Goal: Transaction & Acquisition: Purchase product/service

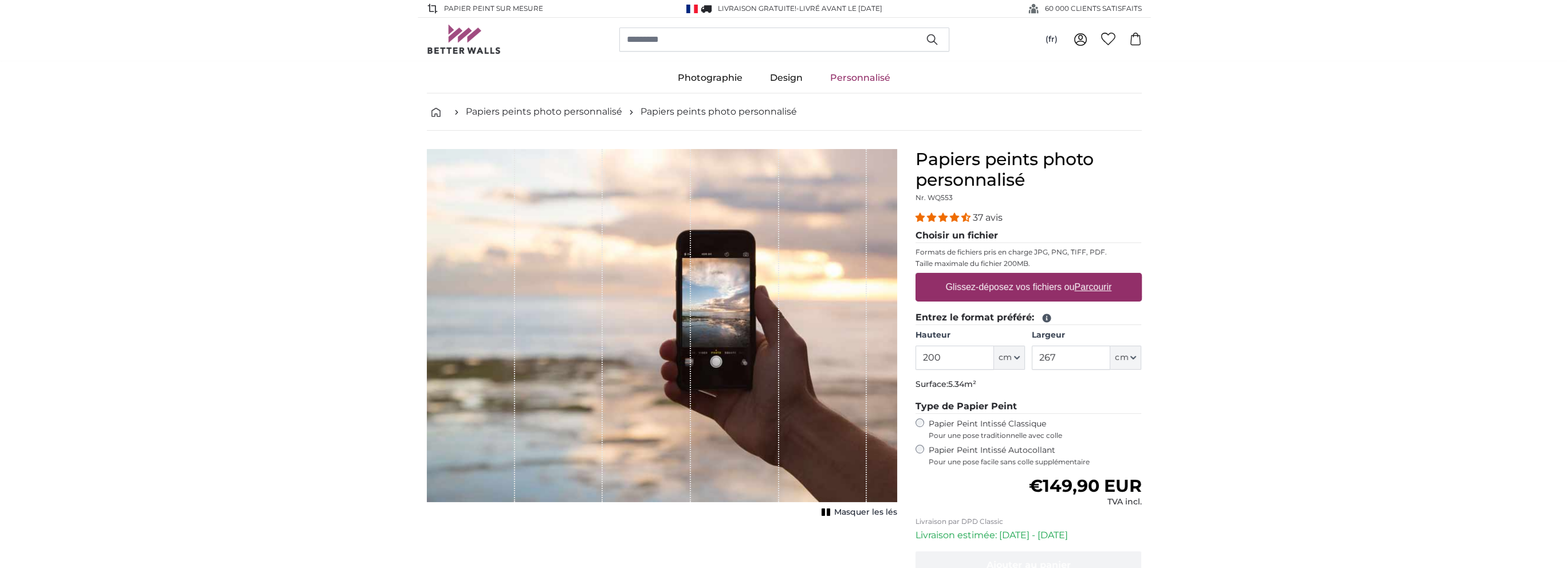
click at [983, 346] on input "200" at bounding box center [955, 357] width 78 height 24
click at [1011, 352] on span "cm" at bounding box center [1005, 357] width 13 height 11
click at [962, 346] on input "200" at bounding box center [955, 357] width 78 height 24
drag, startPoint x: 940, startPoint y: 344, endPoint x: 757, endPoint y: 362, distance: 183.9
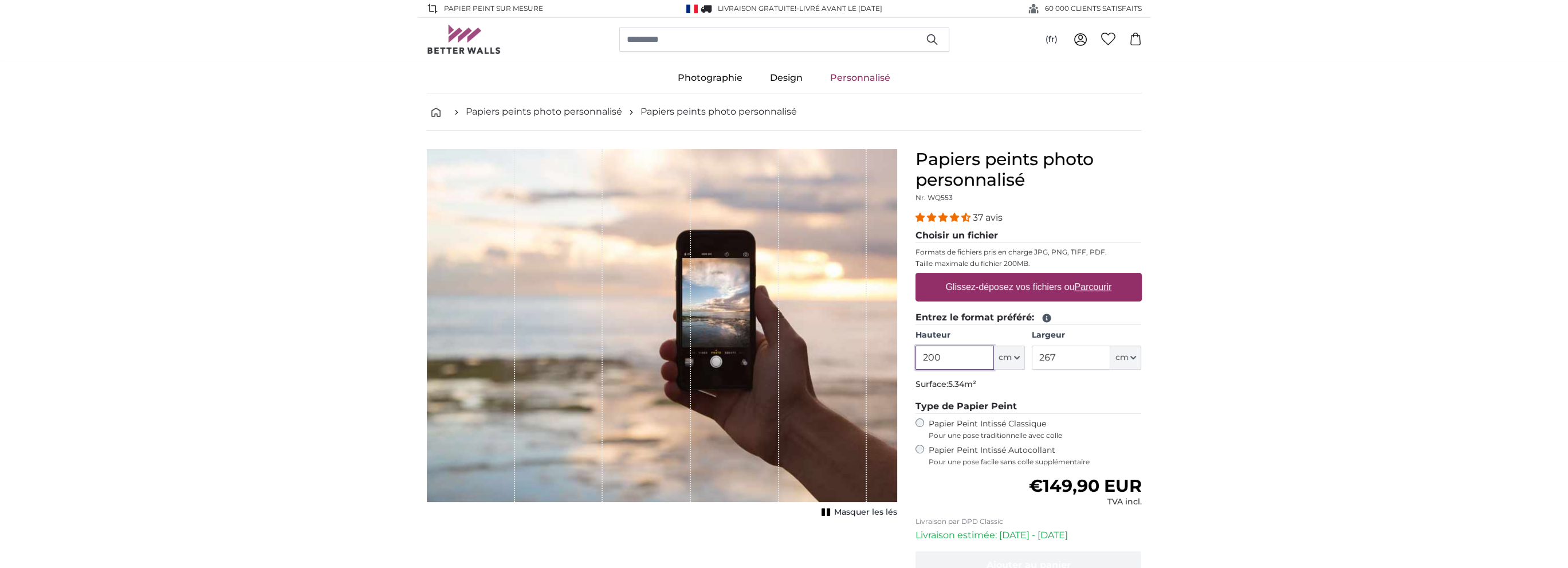
click at [757, 362] on product-detail "Annuler Recadrer l'image Masquer les lés Papiers peints photo personnalisé Nr. …" at bounding box center [784, 396] width 733 height 532
type input "120"
click at [1093, 346] on input "267" at bounding box center [1071, 357] width 78 height 24
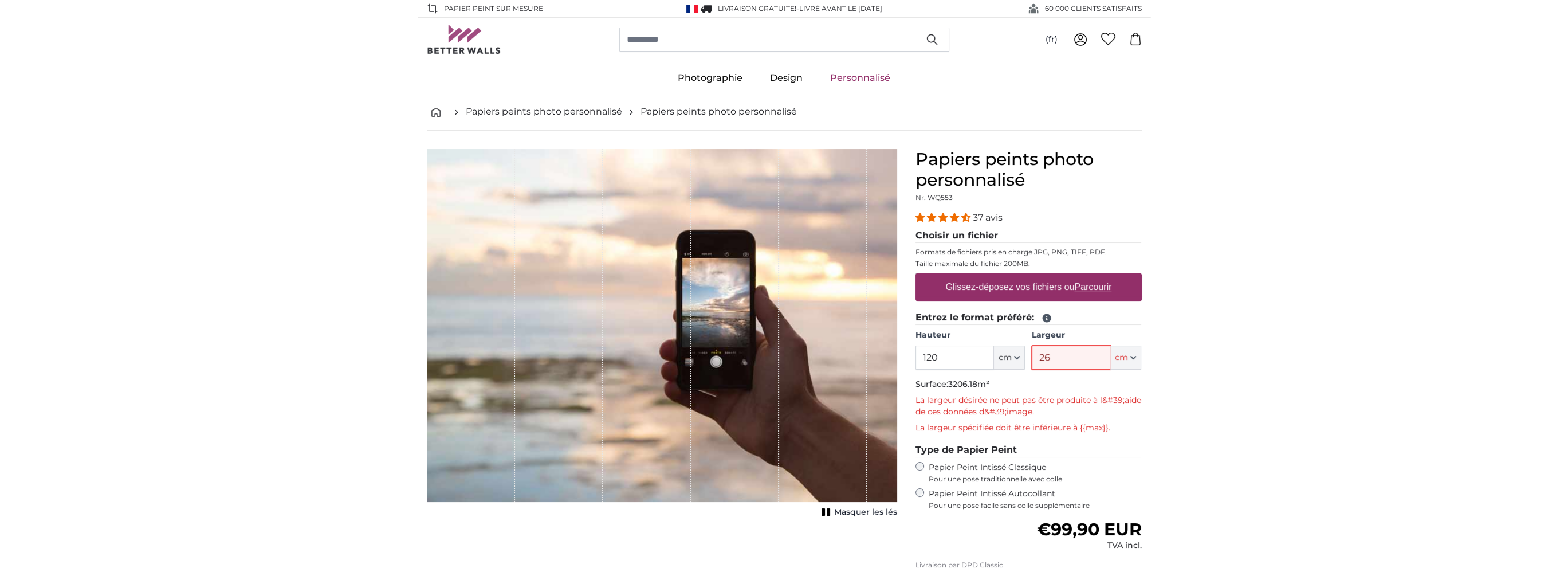
type input "2"
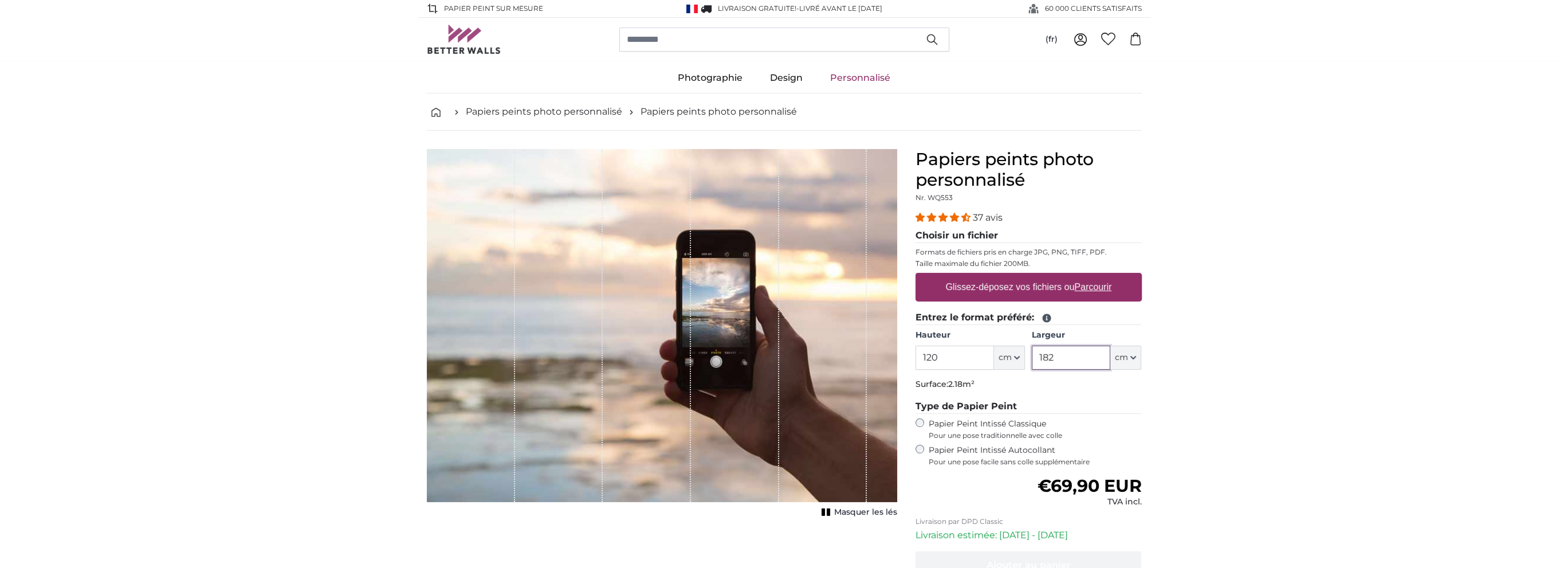
type input "182"
click at [1088, 282] on u "Parcourir" at bounding box center [1093, 287] width 37 height 10
click at [1088, 275] on input "Glissez-déposez vos fichiers ou Parcourir" at bounding box center [1029, 275] width 226 height 4
type input "**********"
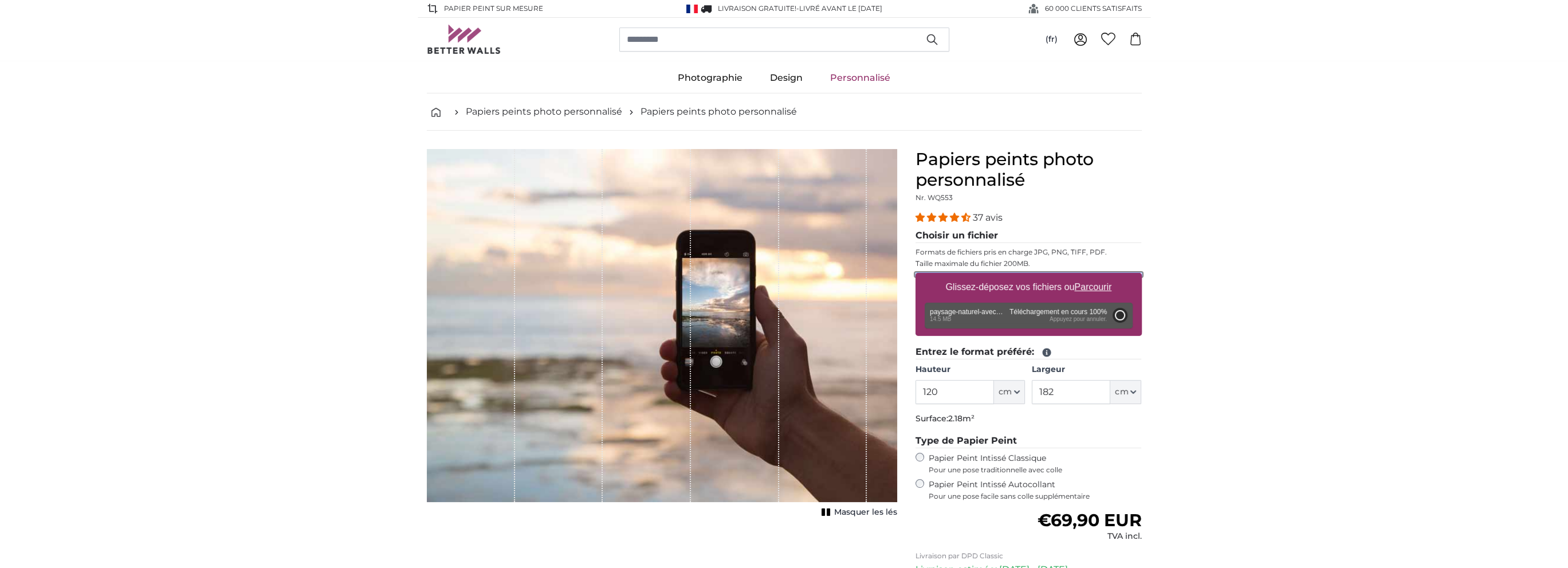
type input "200"
type input "356"
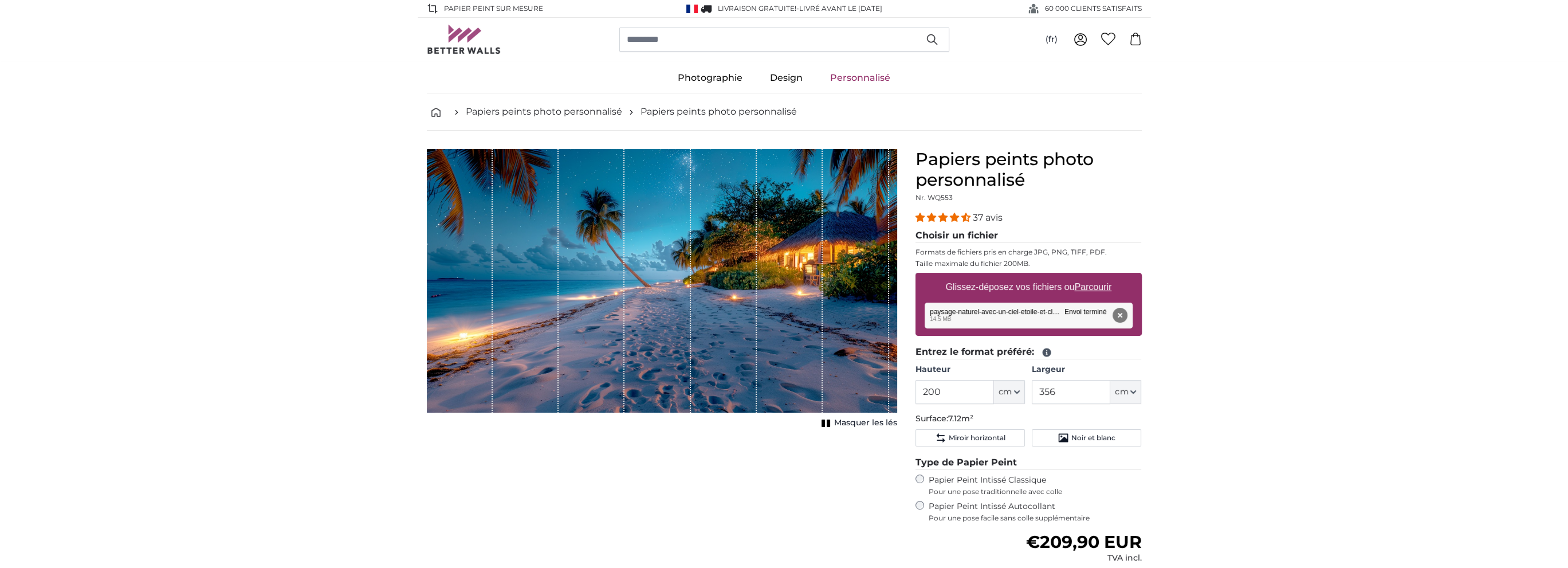
click at [862, 417] on span "Masquer les lés" at bounding box center [865, 423] width 63 height 11
click at [862, 417] on span "Afficher les lés" at bounding box center [867, 423] width 60 height 11
drag, startPoint x: 979, startPoint y: 378, endPoint x: 731, endPoint y: 396, distance: 248.7
click at [731, 396] on product-detail "Annuler Recadrer l'image Masquer les lés Papiers peints photo personnalisé Nr. …" at bounding box center [784, 424] width 733 height 589
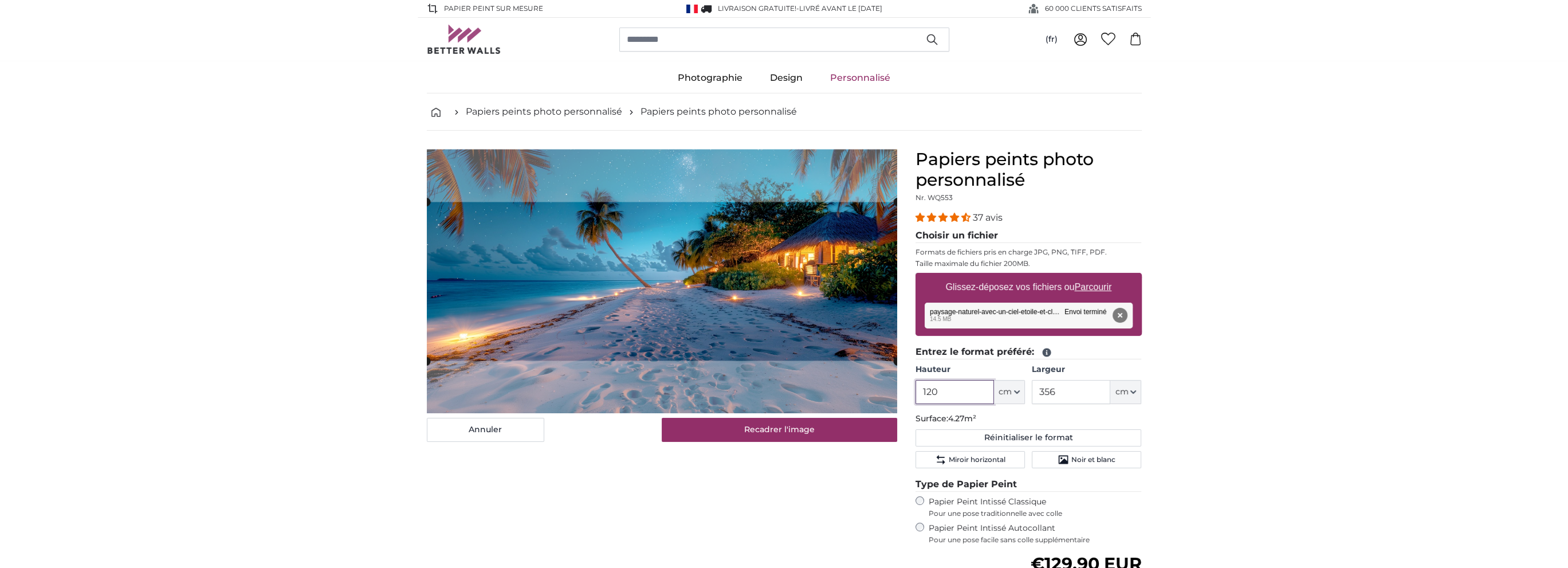
type input "120"
drag, startPoint x: 1065, startPoint y: 380, endPoint x: 1034, endPoint y: 375, distance: 31.4
click at [1043, 380] on input "356" at bounding box center [1071, 392] width 78 height 24
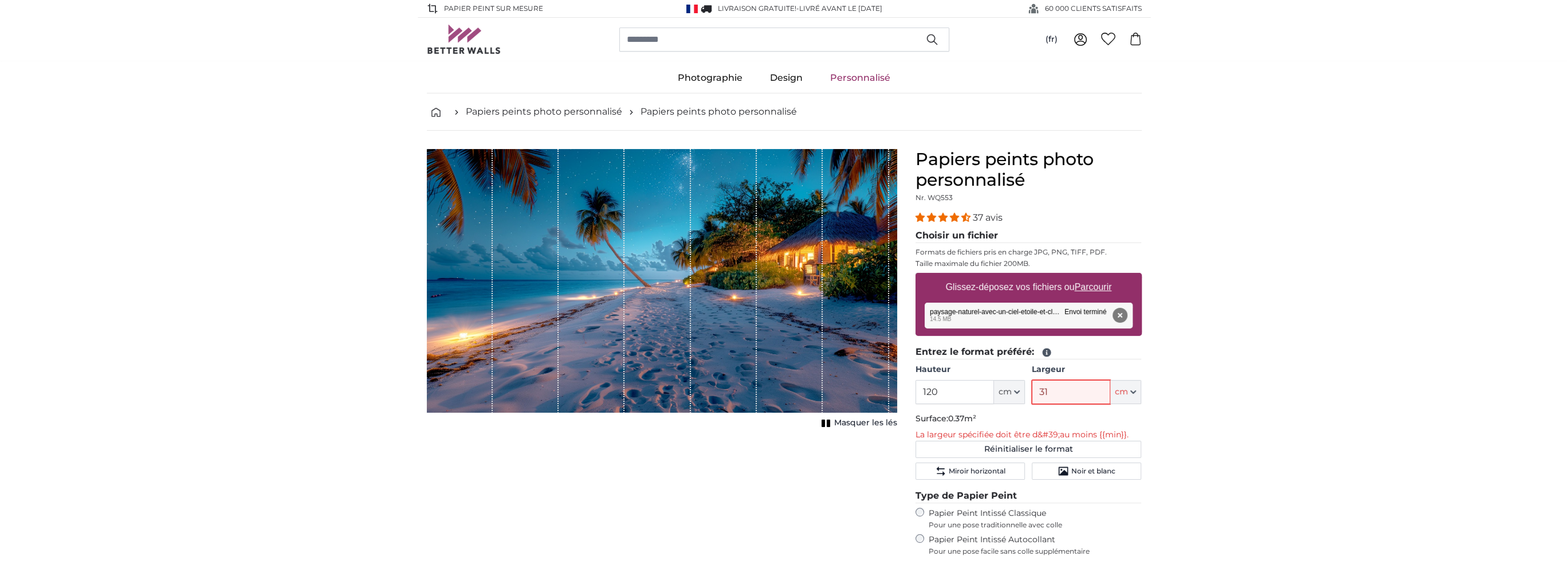
type input "318"
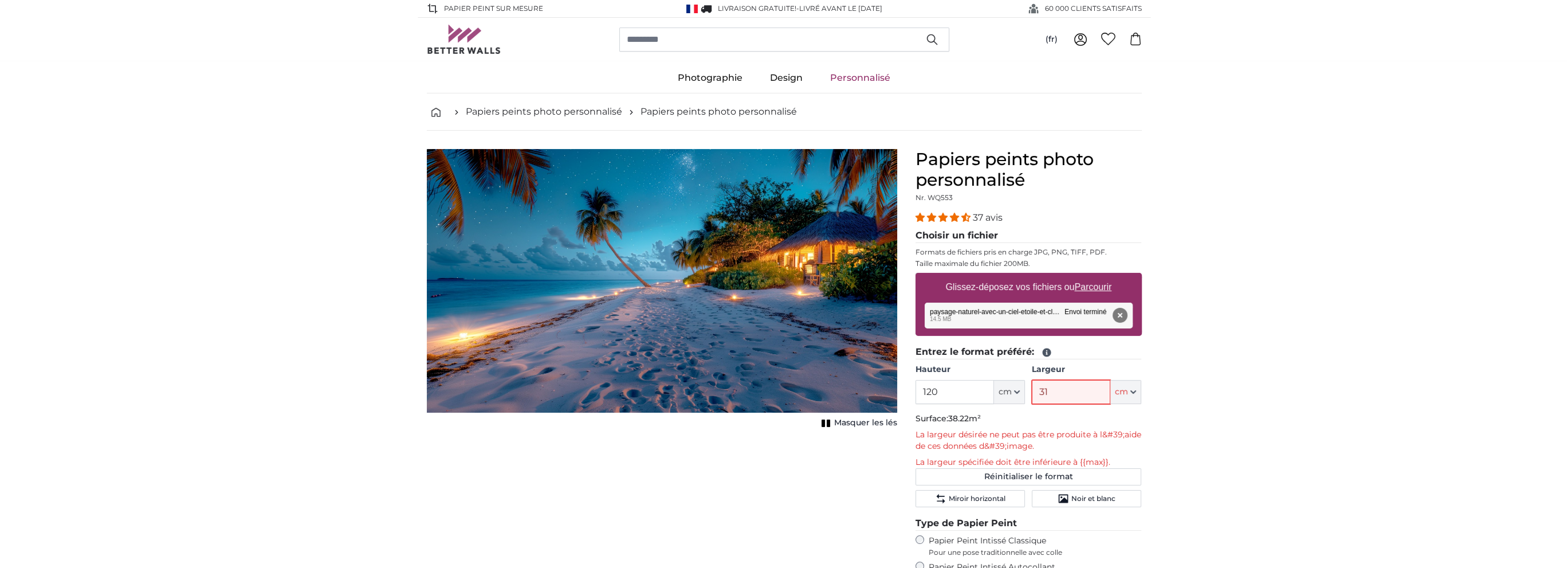
type input "3"
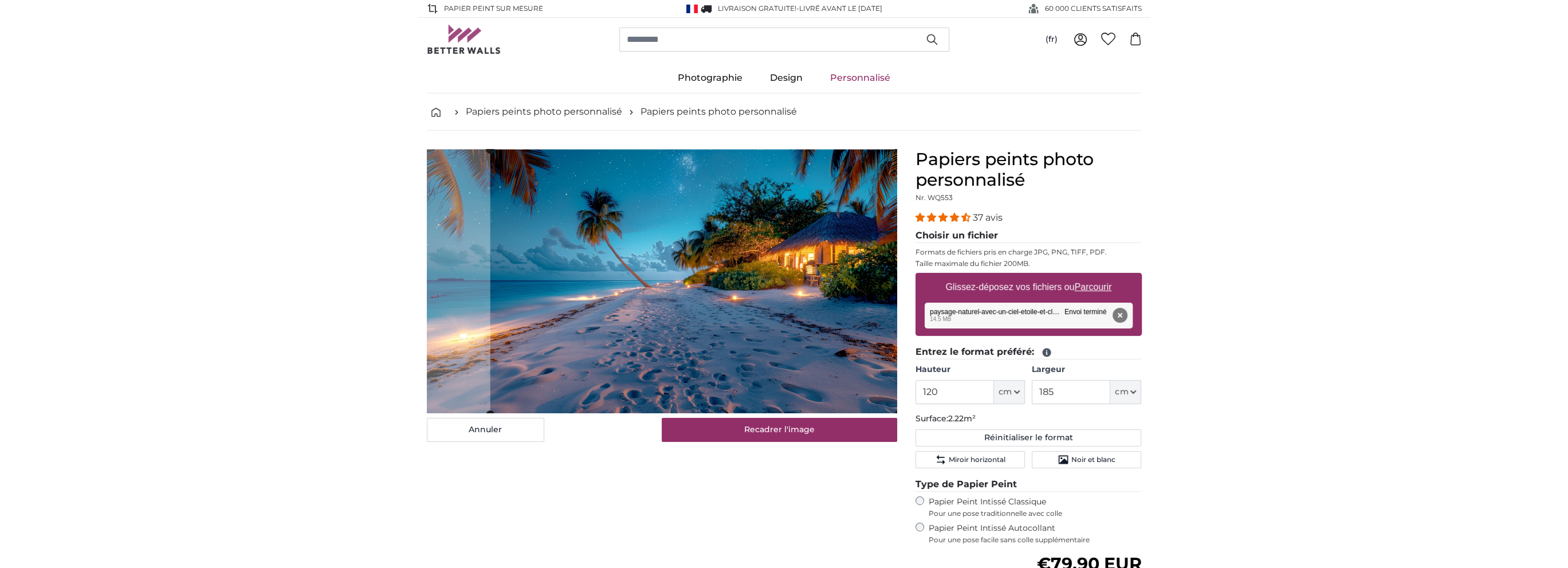
click at [731, 288] on cropper-handle at bounding box center [694, 282] width 408 height 265
click at [0, 0] on slot at bounding box center [0, 0] width 0 height 0
drag, startPoint x: 1061, startPoint y: 375, endPoint x: 736, endPoint y: 382, distance: 325.1
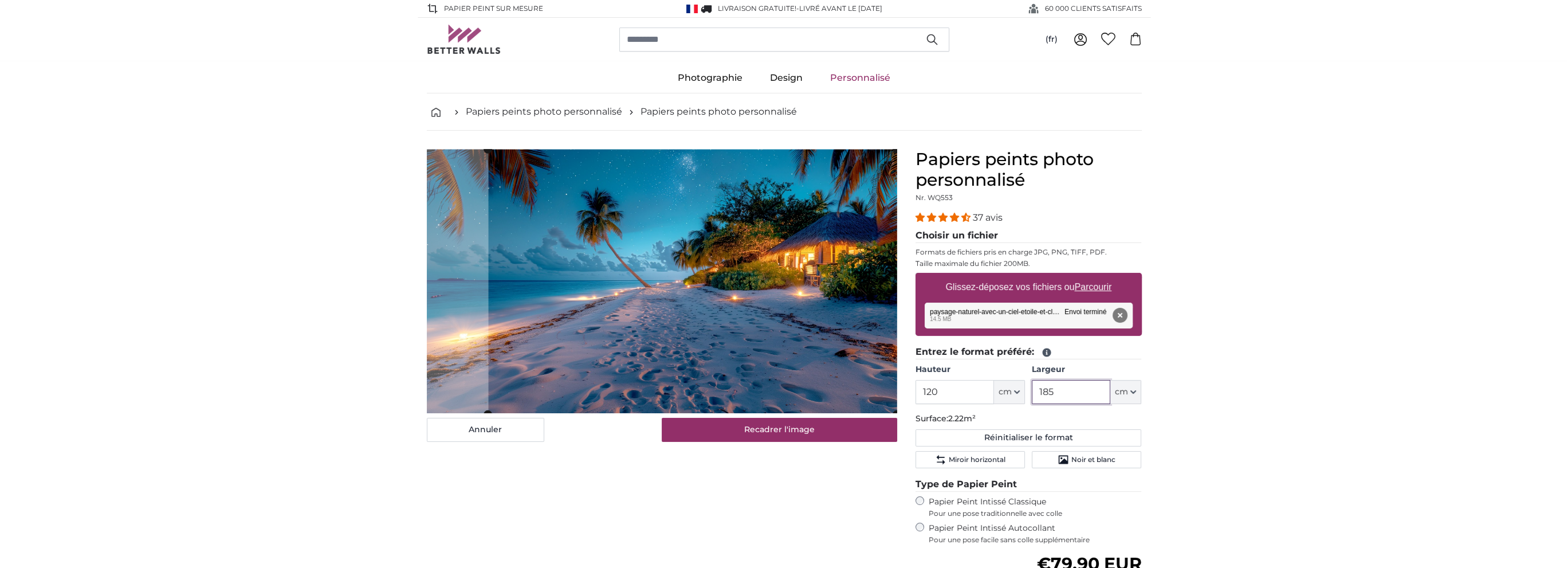
click at [741, 382] on product-detail "Annuler Recadrer l'image Masquer les lés Papiers peints photo personnalisé Nr. …" at bounding box center [784, 436] width 733 height 610
click at [754, 316] on cropper-handle at bounding box center [677, 282] width 441 height 265
type input "200"
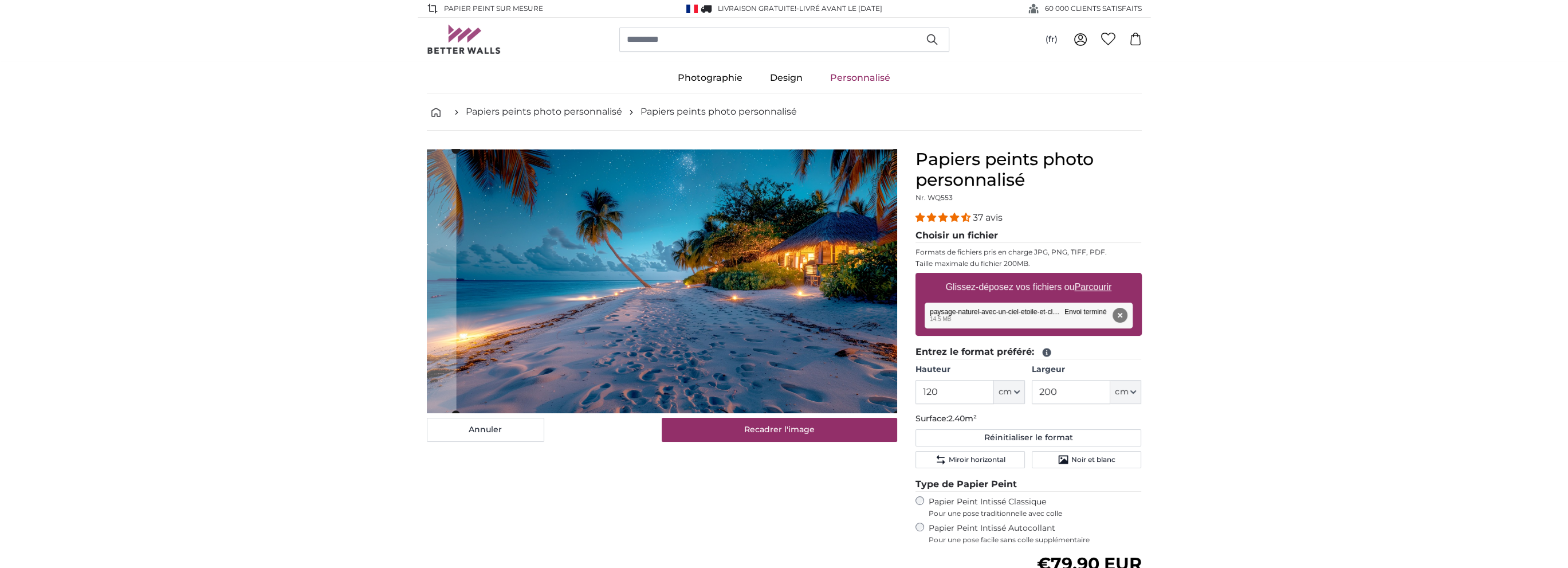
click at [570, 364] on cropper-handle at bounding box center [677, 282] width 441 height 265
drag, startPoint x: 958, startPoint y: 376, endPoint x: 160, endPoint y: 485, distance: 805.4
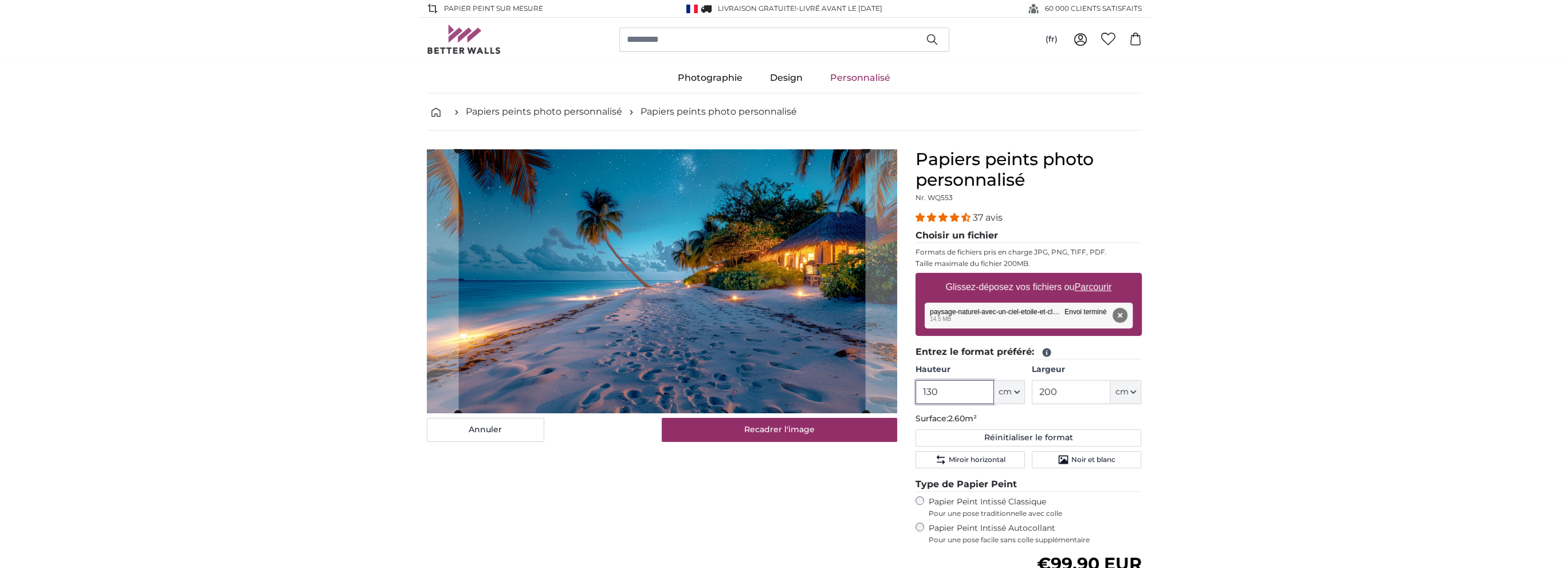
drag, startPoint x: 965, startPoint y: 372, endPoint x: 467, endPoint y: 375, distance: 498.0
click at [470, 375] on product-detail "Annuler Recadrer l'image Masquer les lés Papiers peints photo personnalisé Nr. …" at bounding box center [784, 436] width 733 height 610
type input "120"
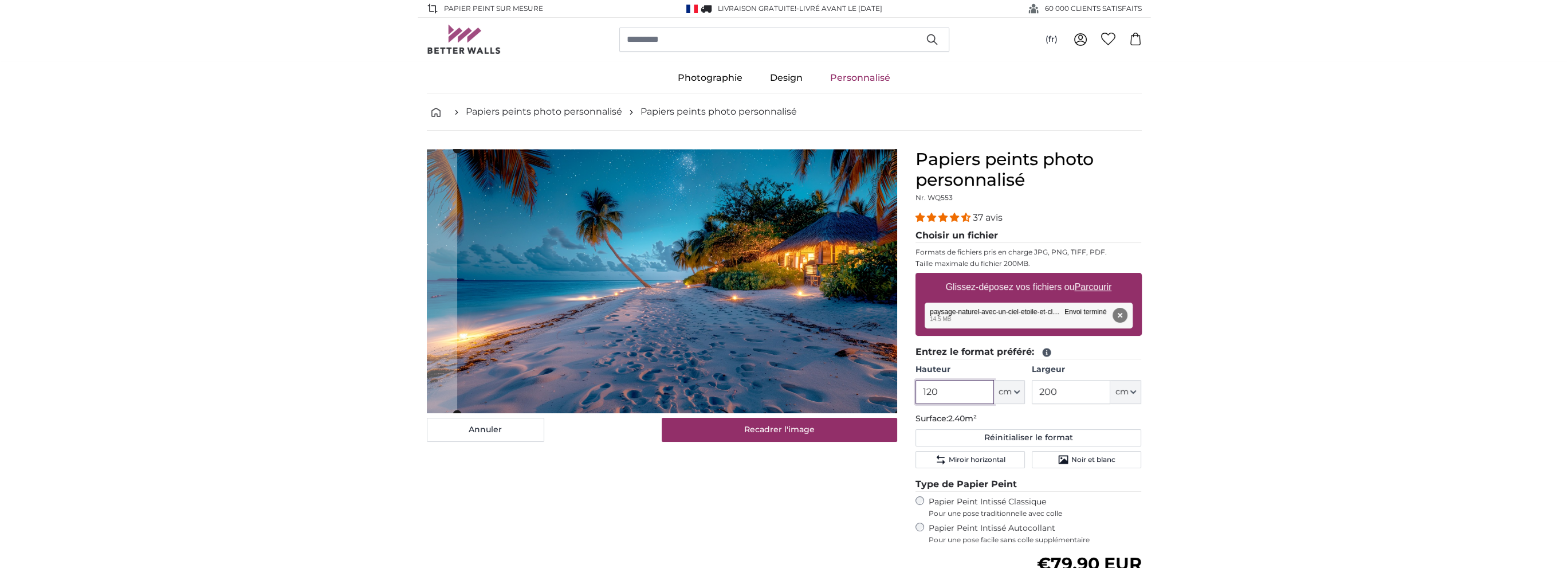
click at [724, 303] on cropper-handle at bounding box center [677, 282] width 441 height 265
click at [989, 455] on span "Miroir horizontal" at bounding box center [977, 459] width 57 height 9
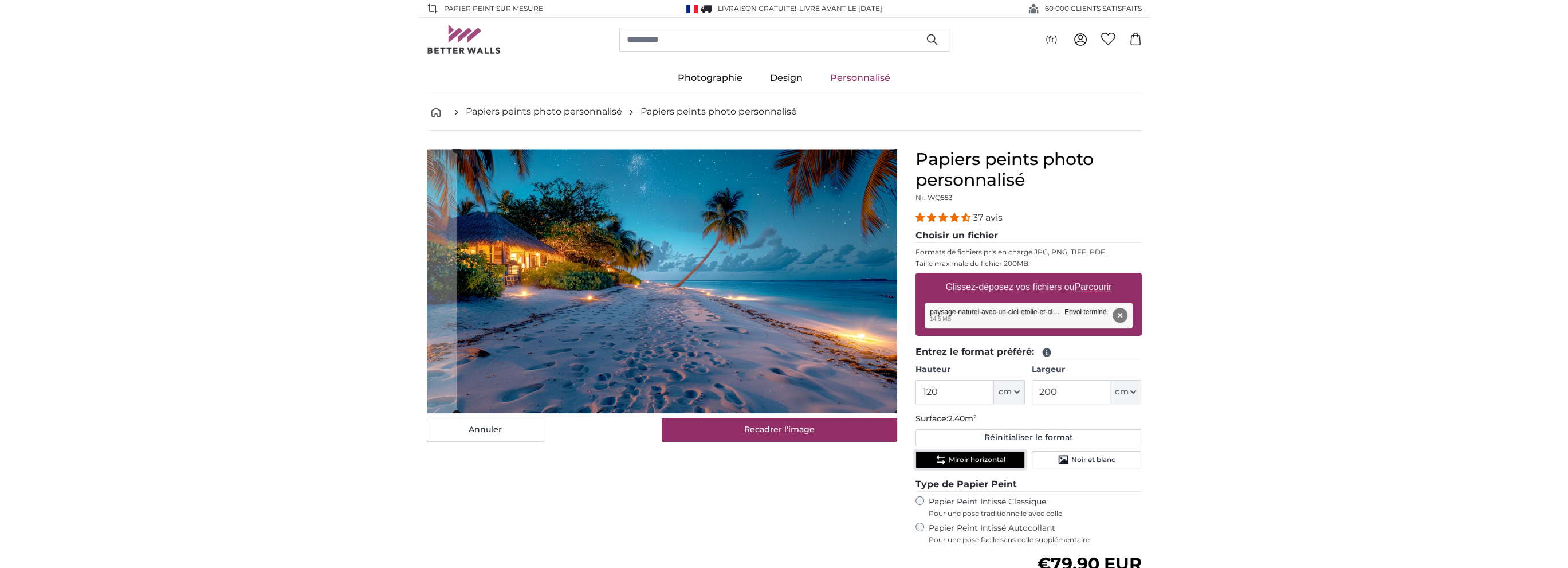
click at [988, 455] on span "Miroir horizontal" at bounding box center [977, 459] width 57 height 9
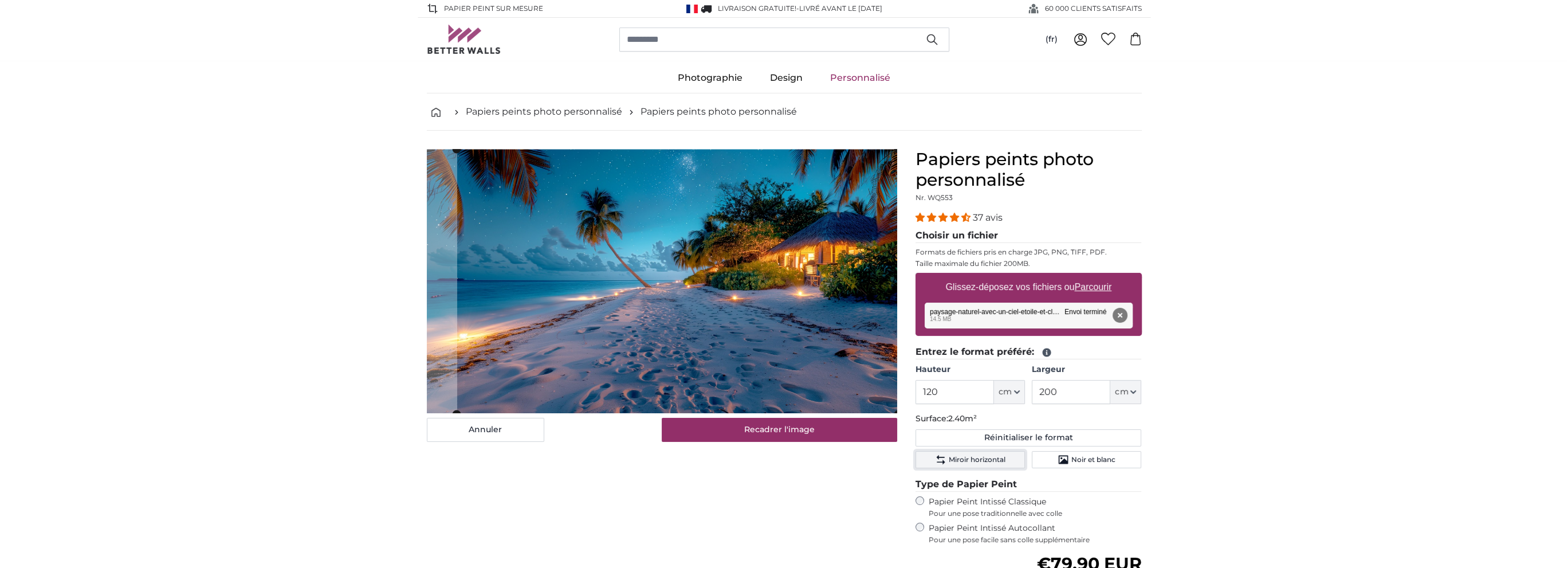
click at [988, 455] on span "Miroir horizontal" at bounding box center [977, 459] width 57 height 9
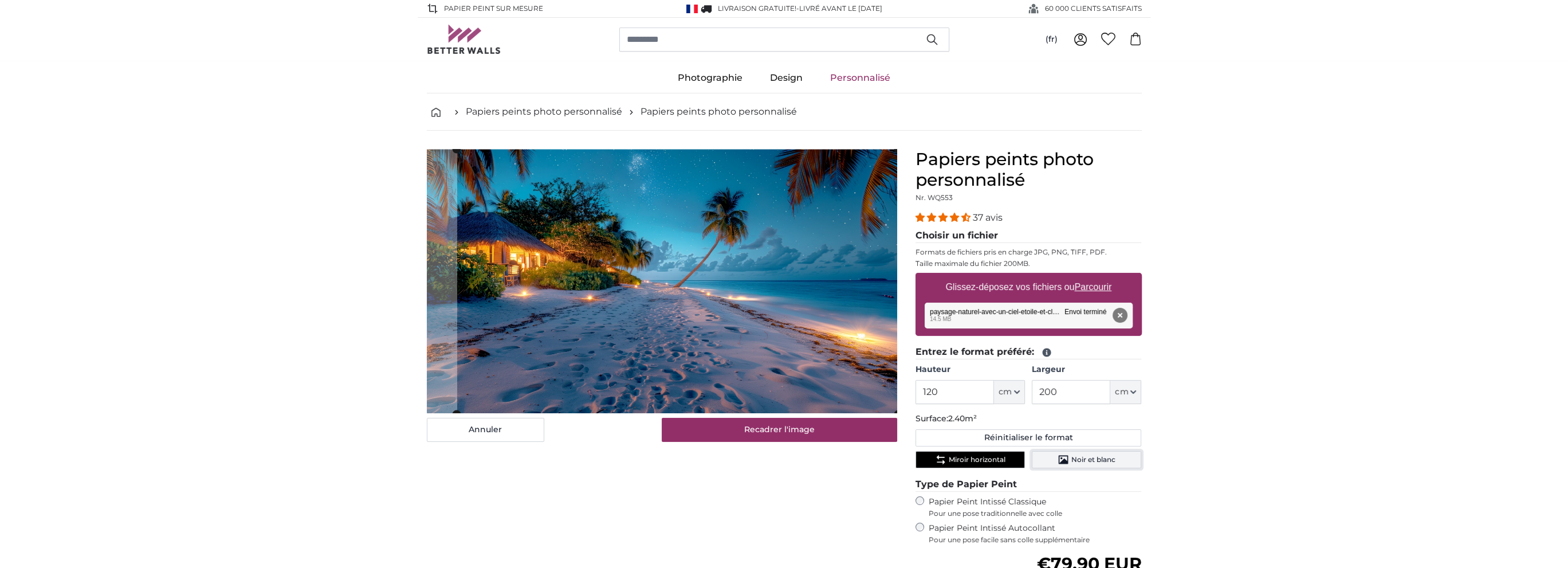
click at [1096, 455] on span "Noir et blanc" at bounding box center [1093, 459] width 44 height 9
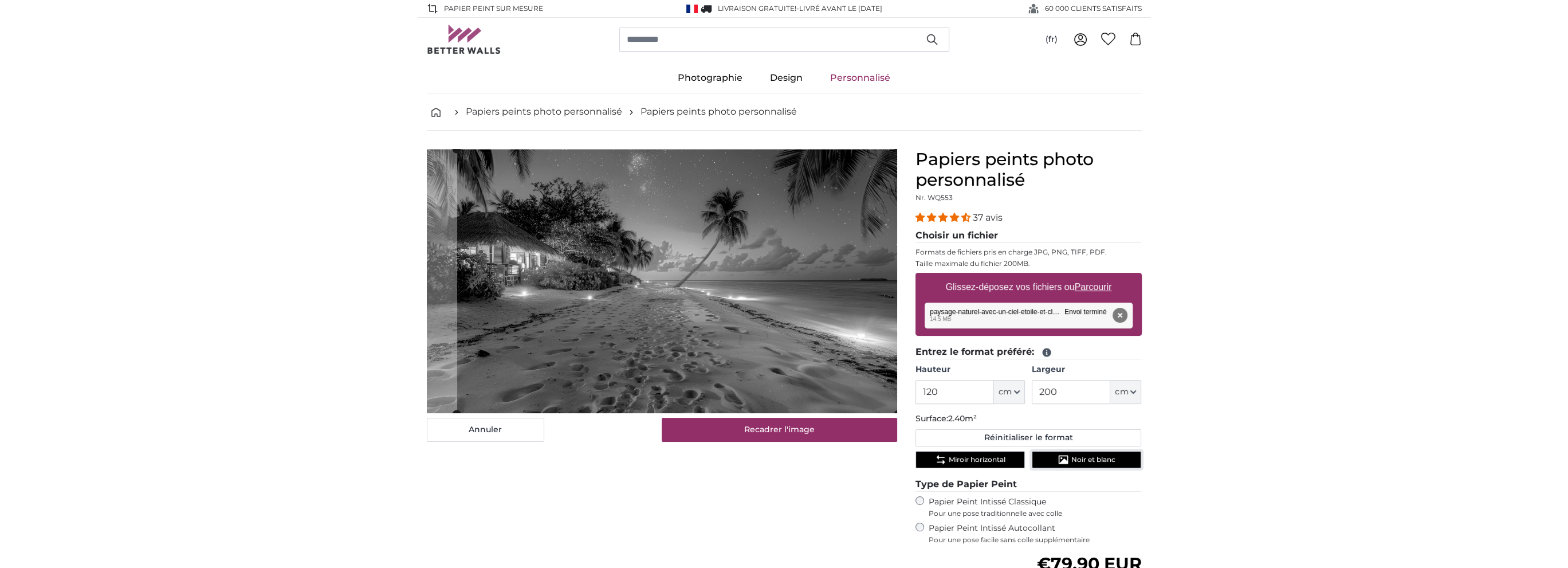
click at [1096, 455] on span "Noir et blanc" at bounding box center [1093, 459] width 44 height 9
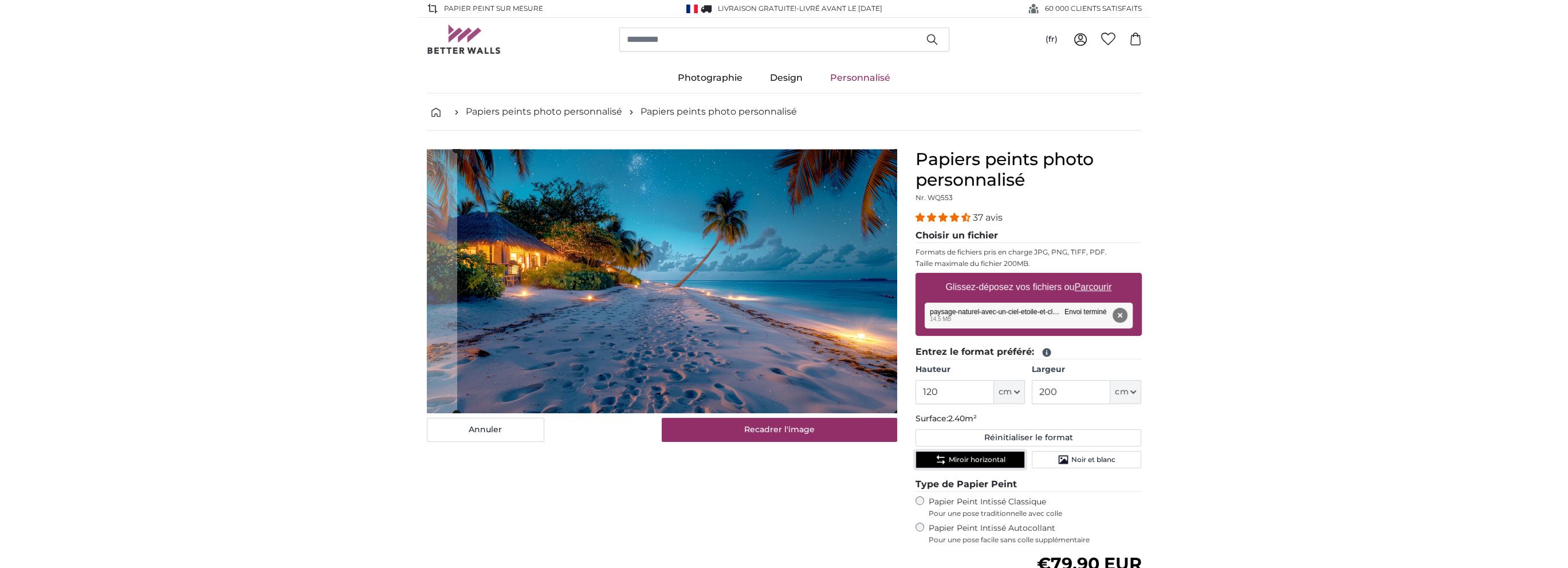
click at [967, 451] on button "Miroir horizontal" at bounding box center [970, 460] width 109 height 17
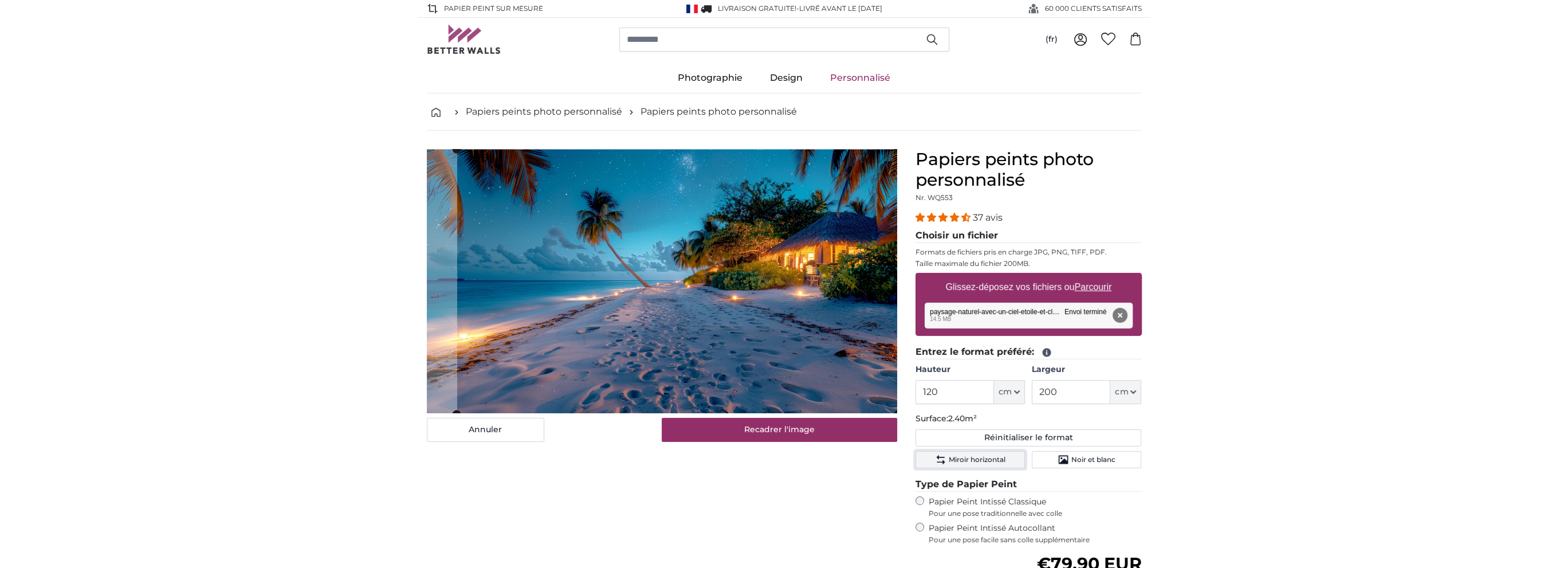
click at [967, 451] on button "Miroir horizontal" at bounding box center [970, 460] width 109 height 17
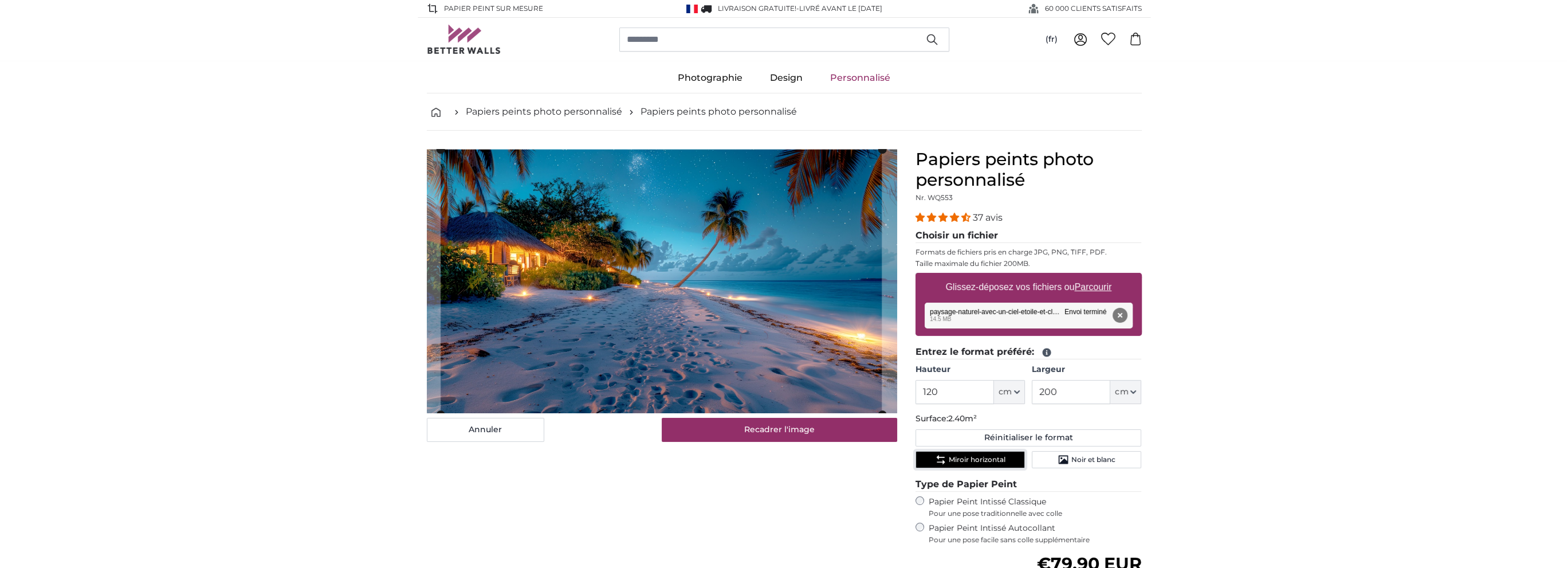
click at [635, 295] on cropper-handle at bounding box center [661, 282] width 441 height 265
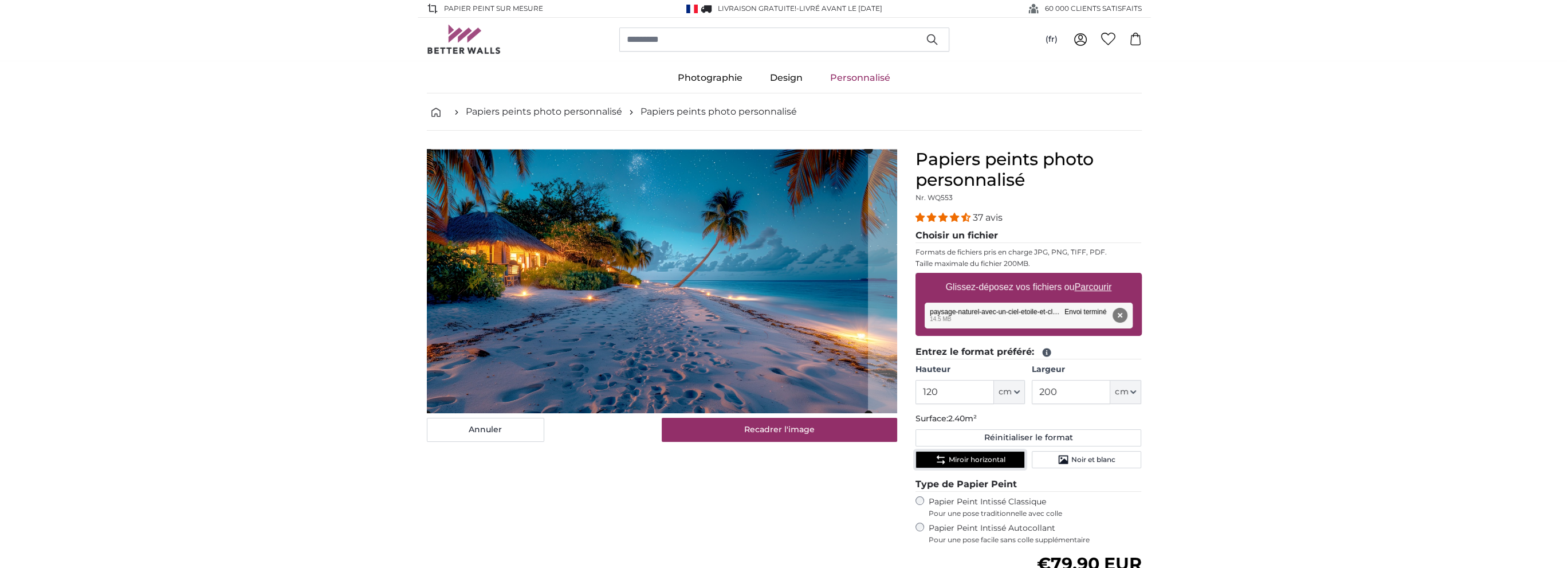
click at [569, 317] on cropper-handle at bounding box center [648, 282] width 441 height 265
click at [883, 327] on img at bounding box center [663, 281] width 471 height 264
click at [0, 0] on slot at bounding box center [0, 0] width 0 height 0
click at [902, 318] on div "Annuler Recadrer l'image Masquer les lés" at bounding box center [662, 445] width 488 height 592
click at [907, 408] on product-detail "Annuler Recadrer l'image Masquer les lés Papiers peints photo personnalisé Nr. …" at bounding box center [784, 436] width 733 height 610
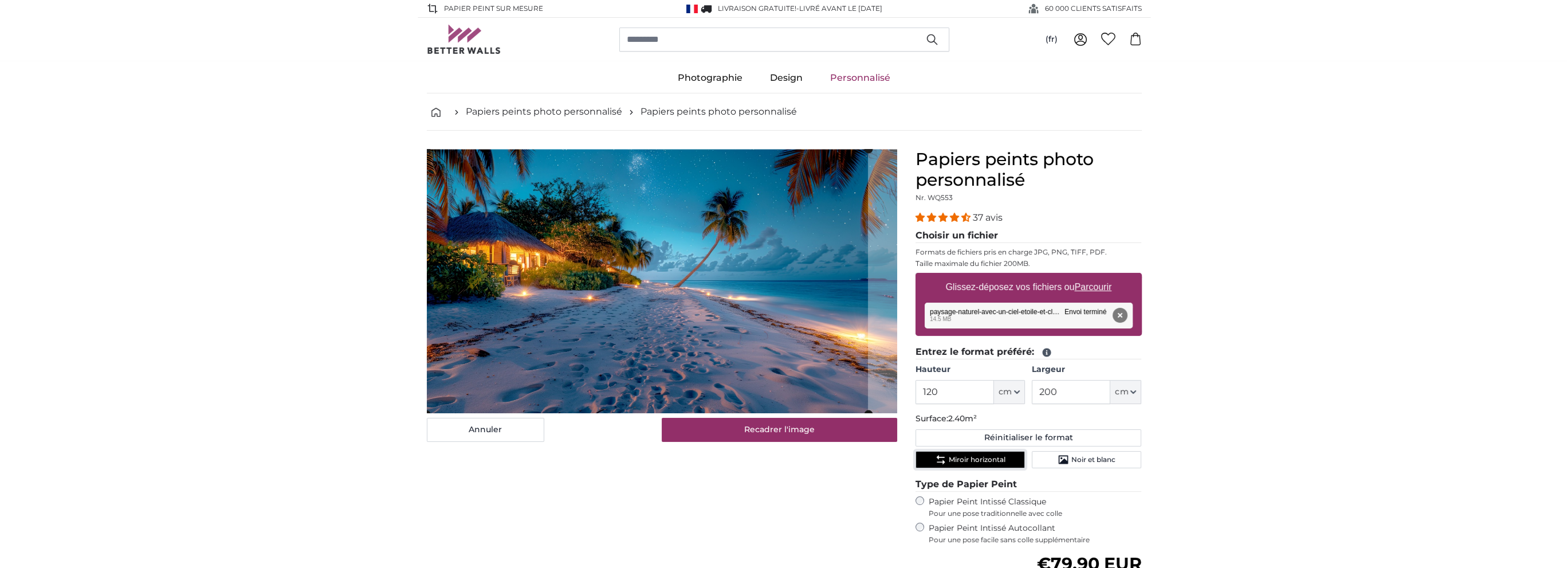
click at [970, 451] on button "Miroir horizontal" at bounding box center [970, 460] width 109 height 17
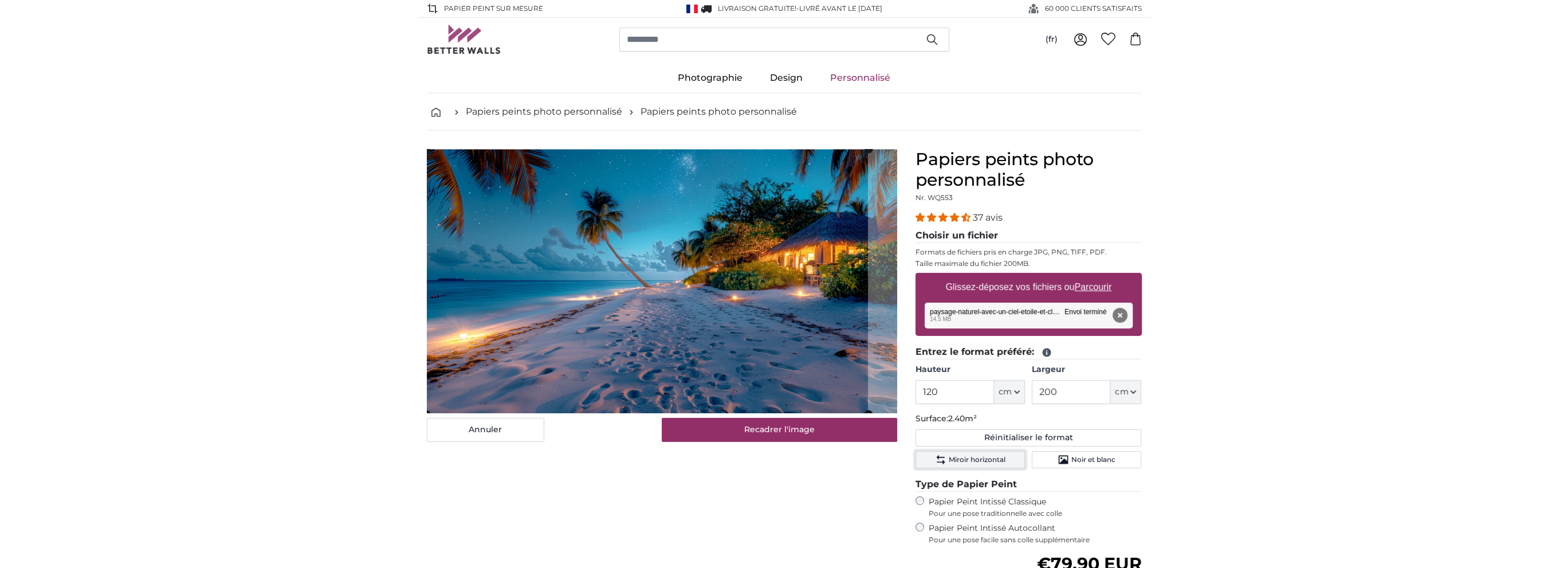
click at [970, 451] on button "Miroir horizontal" at bounding box center [970, 460] width 109 height 17
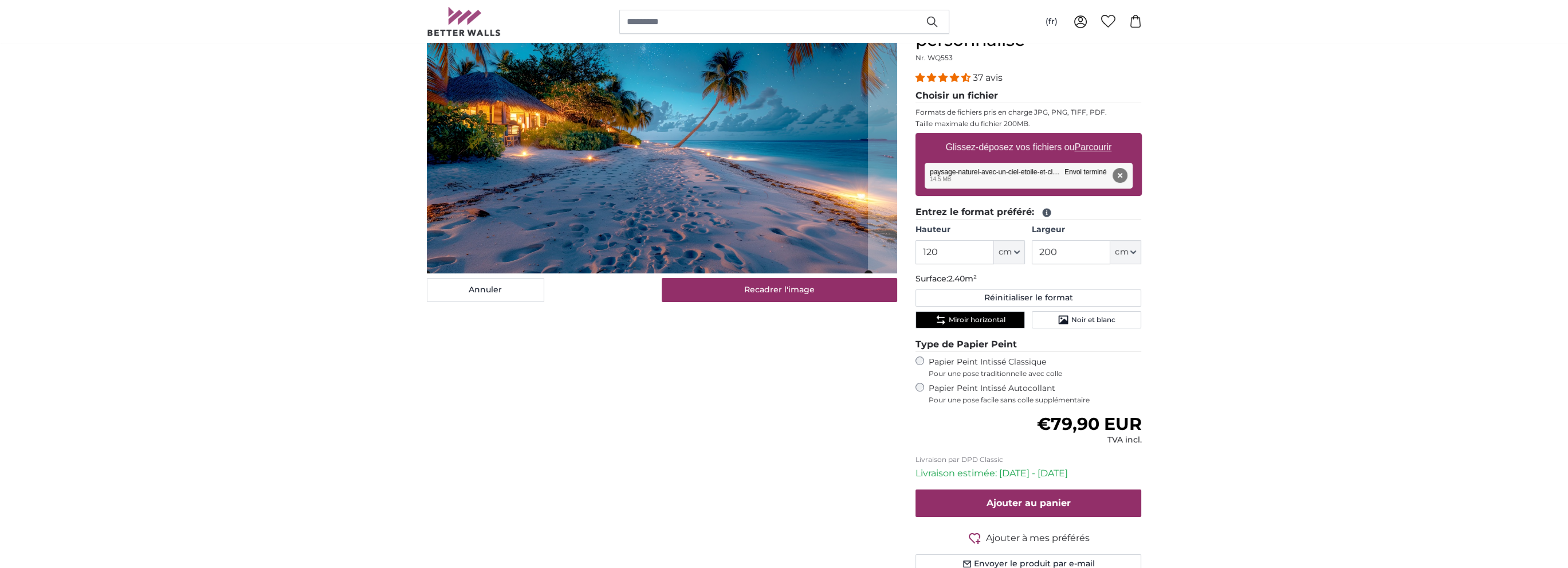
scroll to position [172, 0]
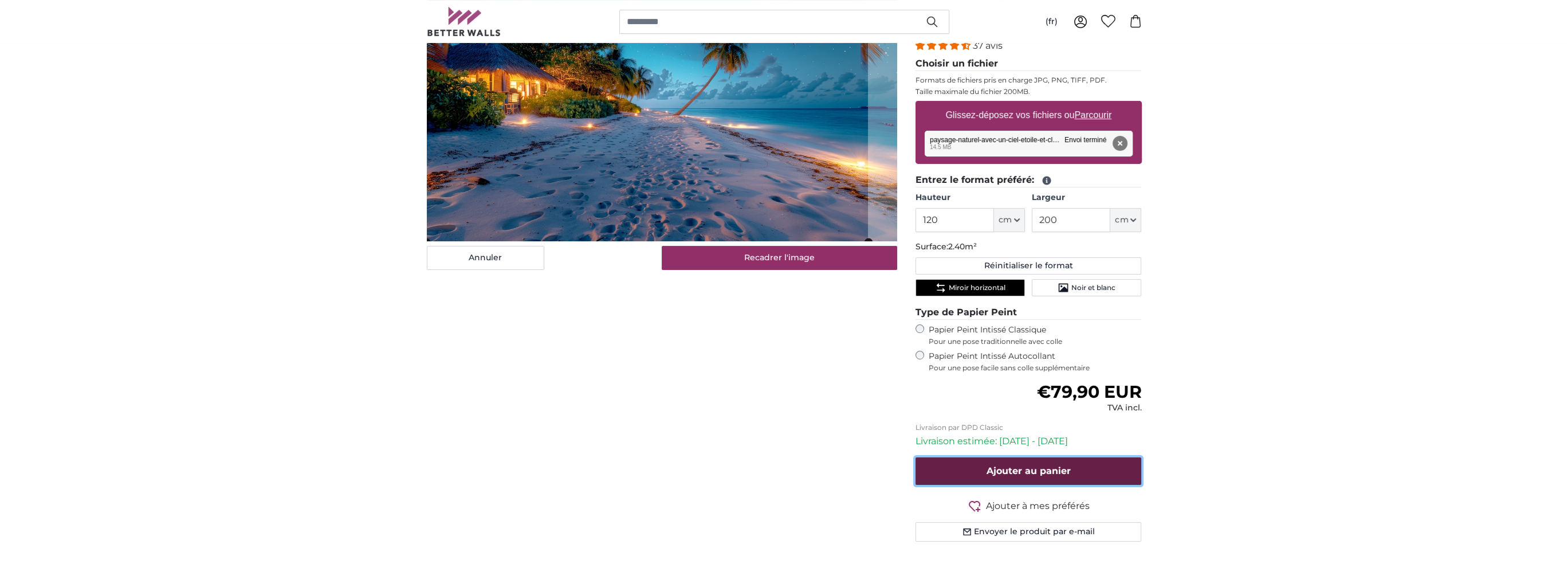
click at [1048, 465] on span "Ajouter au panier" at bounding box center [1029, 471] width 85 height 11
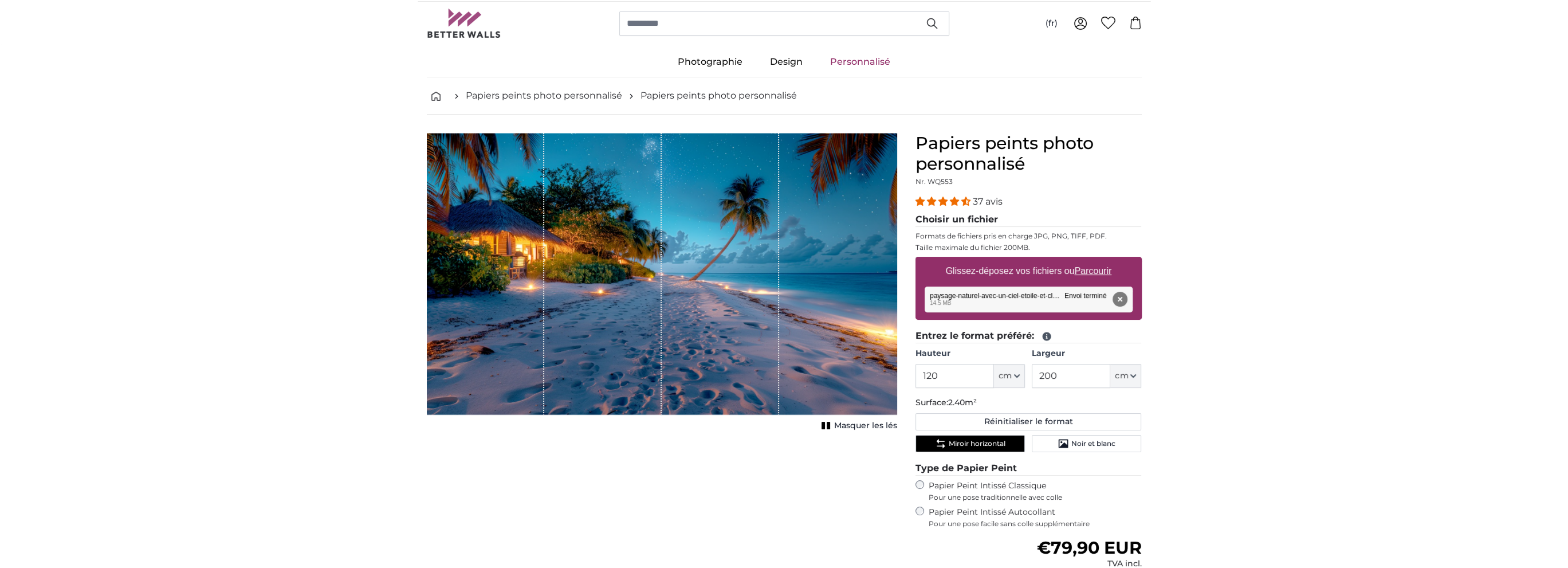
scroll to position [0, 0]
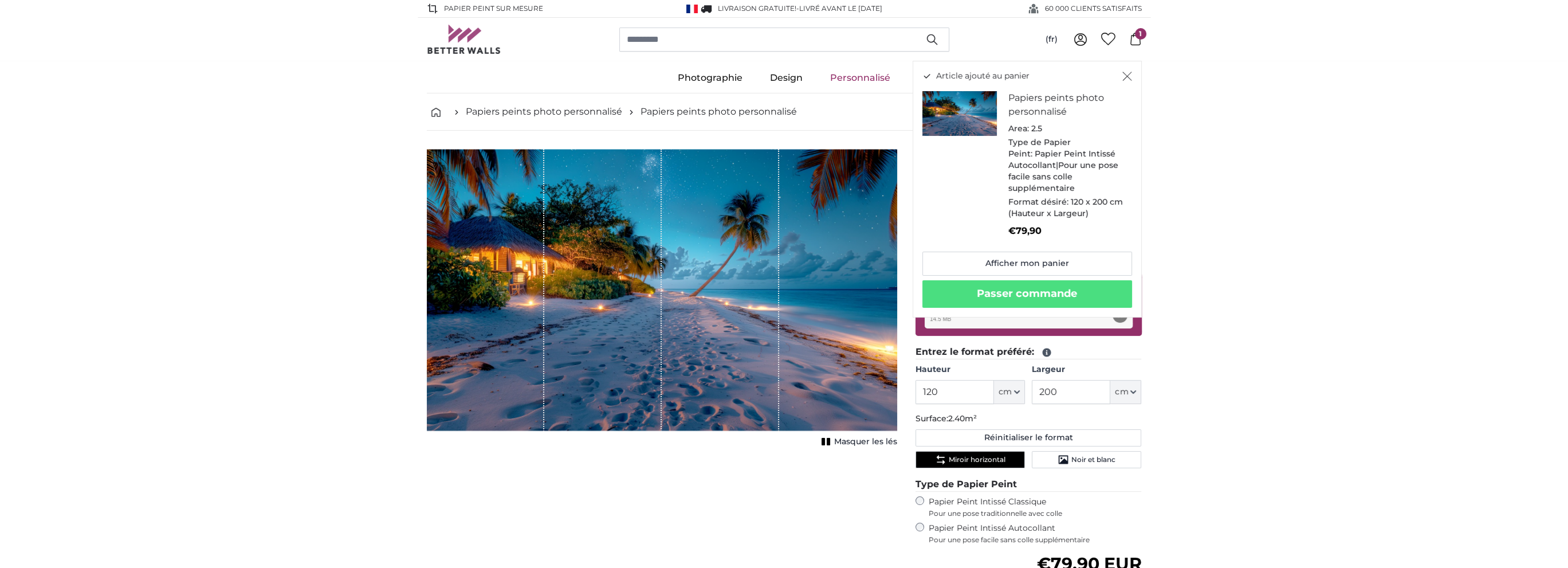
click at [876, 436] on span "Masquer les lés" at bounding box center [865, 442] width 63 height 11
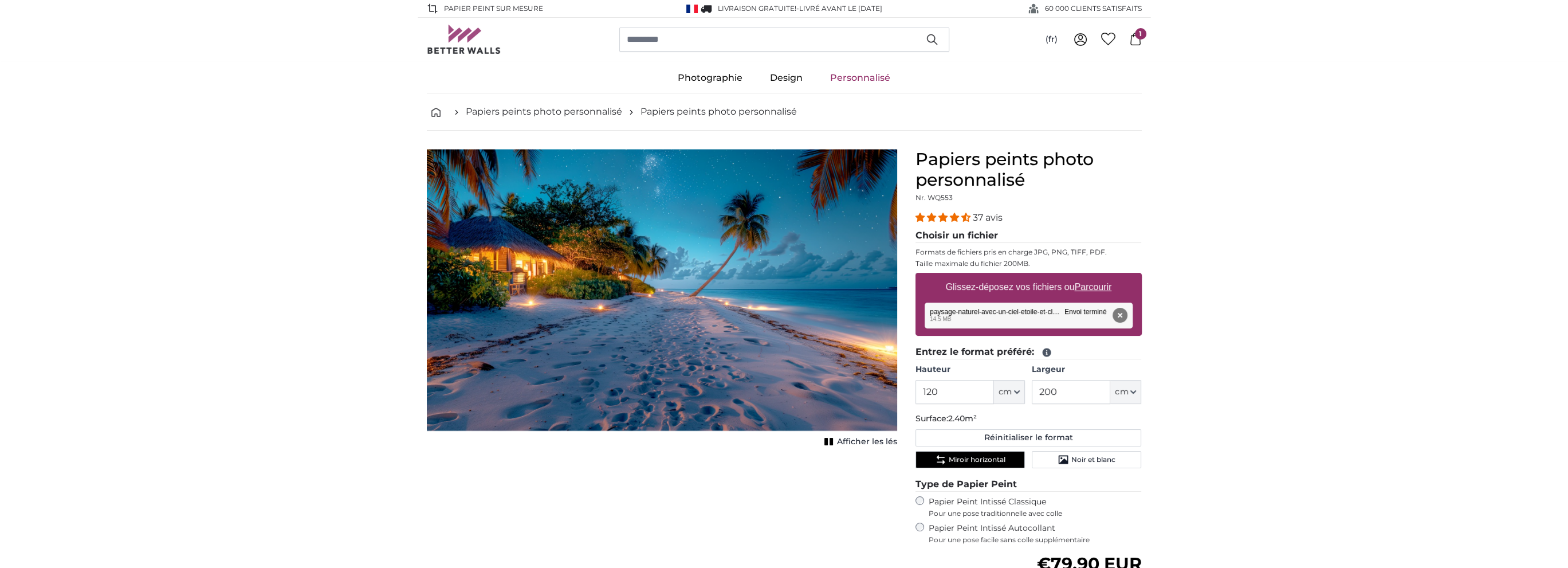
click at [876, 436] on span "Afficher les lés" at bounding box center [867, 442] width 60 height 11
click at [858, 436] on span "Masquer les lés" at bounding box center [865, 442] width 63 height 11
click at [858, 436] on span "Afficher les lés" at bounding box center [867, 442] width 60 height 11
click at [868, 436] on span "Masquer les lés" at bounding box center [865, 442] width 63 height 11
click at [868, 436] on span "Afficher les lés" at bounding box center [867, 442] width 60 height 11
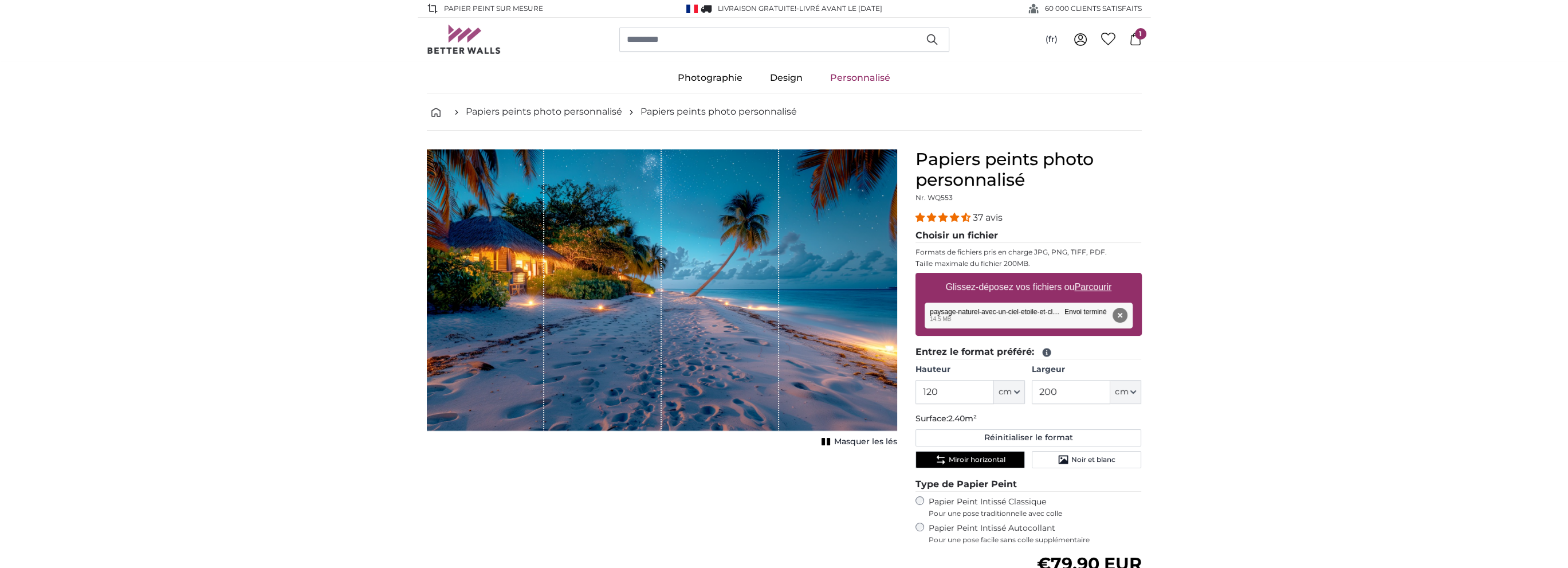
click at [863, 436] on span "Masquer les lés" at bounding box center [865, 442] width 63 height 11
click at [862, 439] on span "Masquer les lés" at bounding box center [865, 442] width 63 height 11
click at [1009, 523] on label "Papier Peint Intissé Autocollant Pour une pose facile sans colle supplémentaire" at bounding box center [1035, 533] width 213 height 22
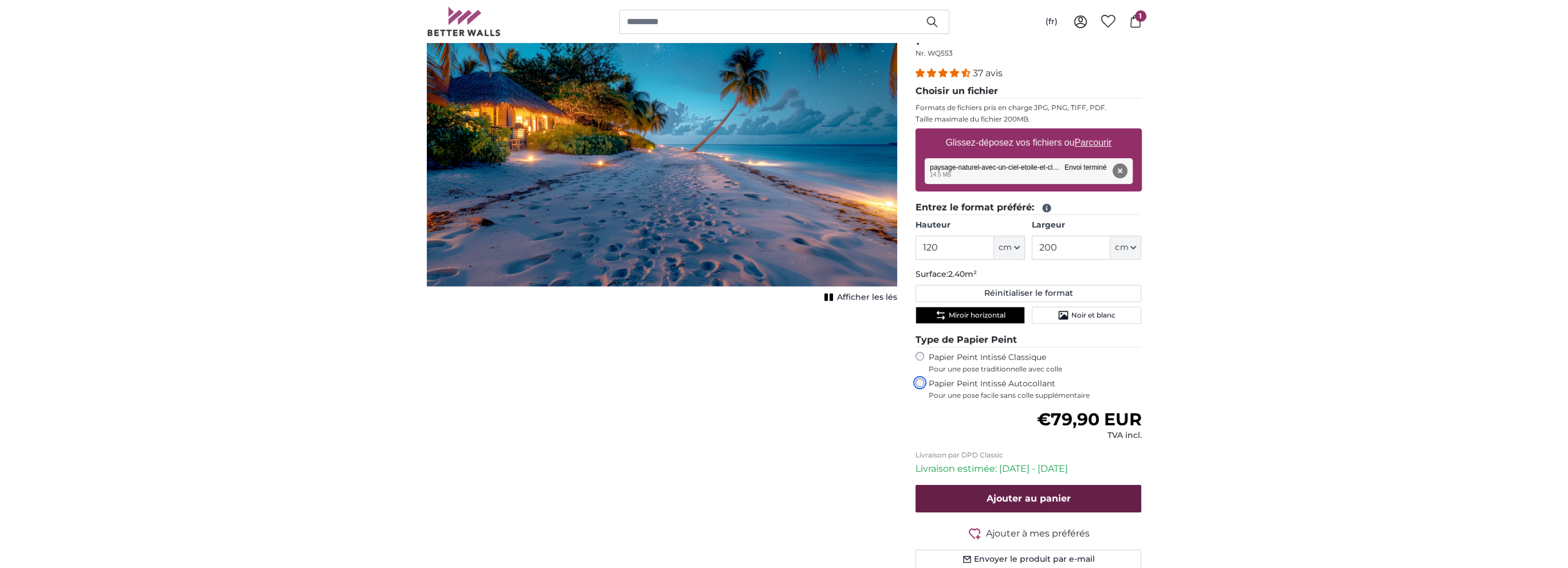
scroll to position [172, 0]
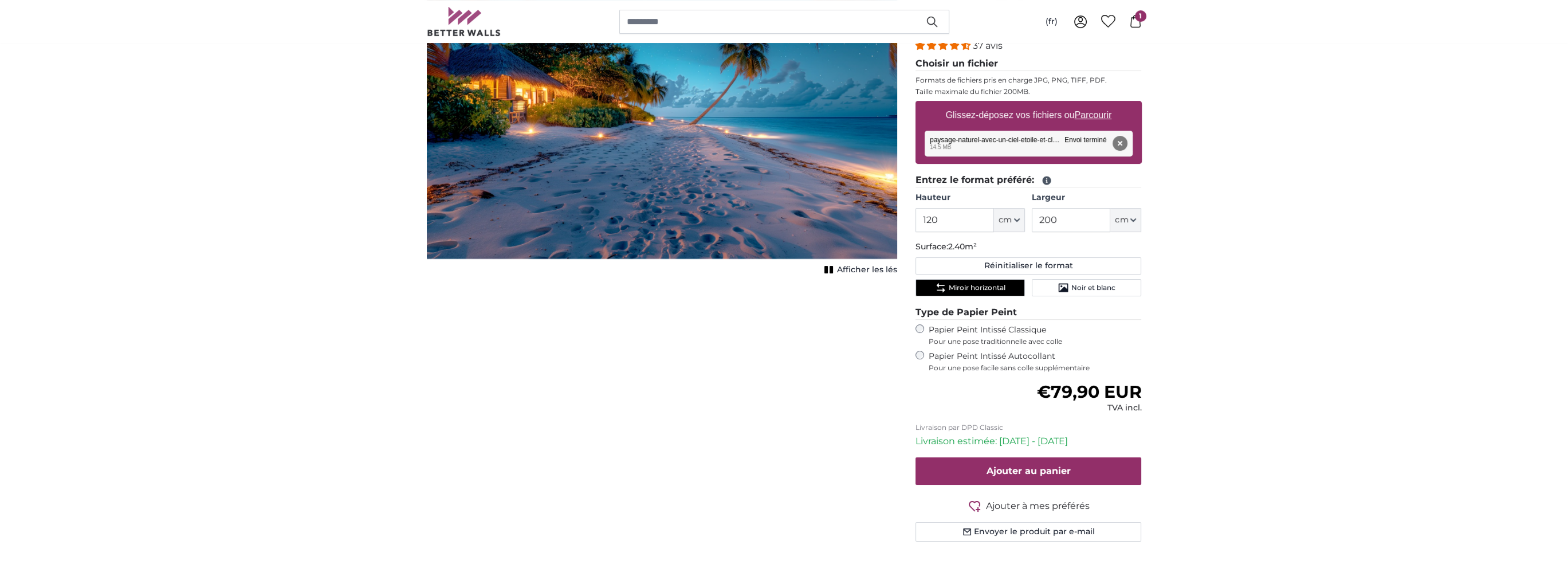
click at [1135, 18] on span "1" at bounding box center [1140, 16] width 11 height 11
